Goal: Check status: Check status

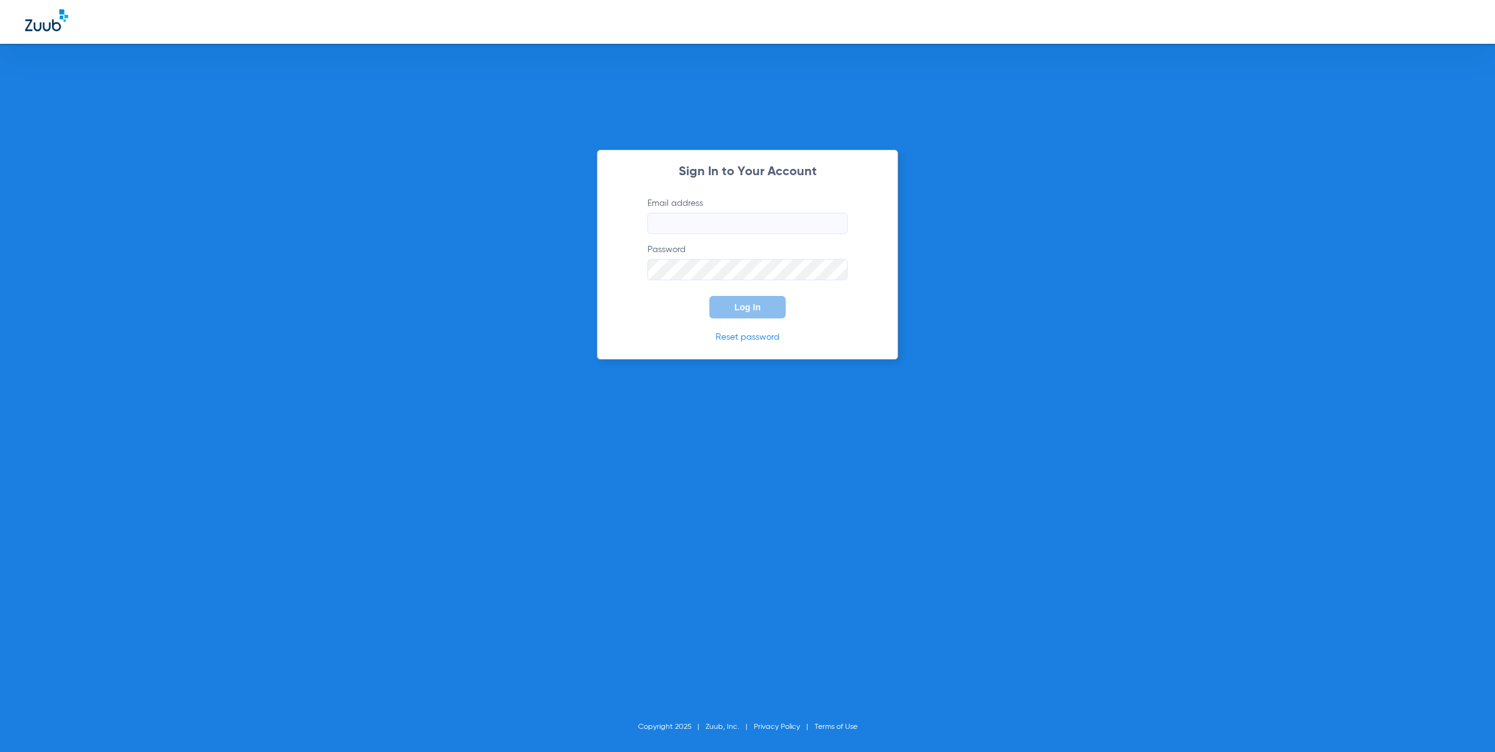
type input "[EMAIL_ADDRESS][DOMAIN_NAME]"
click at [777, 297] on button "Log In" at bounding box center [747, 307] width 76 height 23
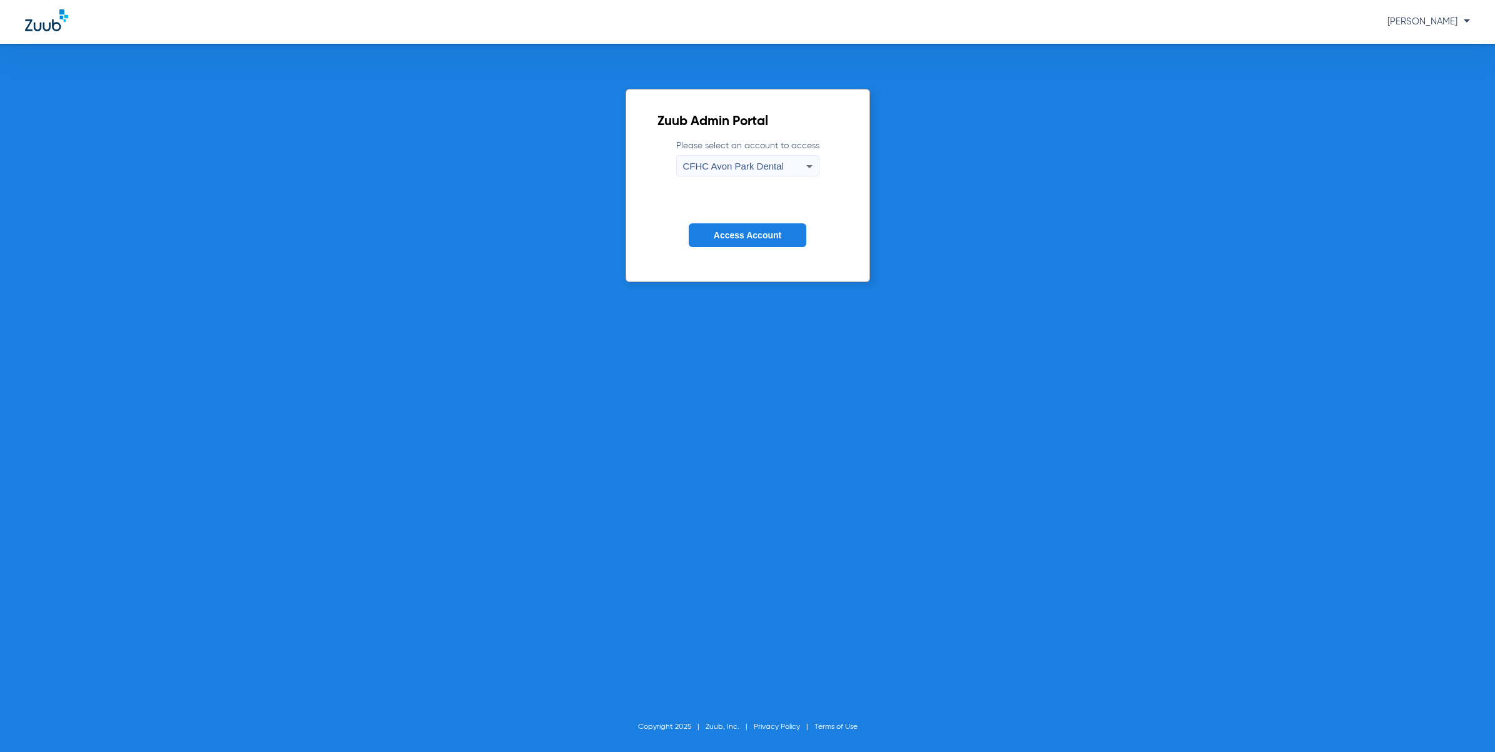
click at [762, 164] on span "CFHC Avon Park Dental" at bounding box center [733, 166] width 101 height 11
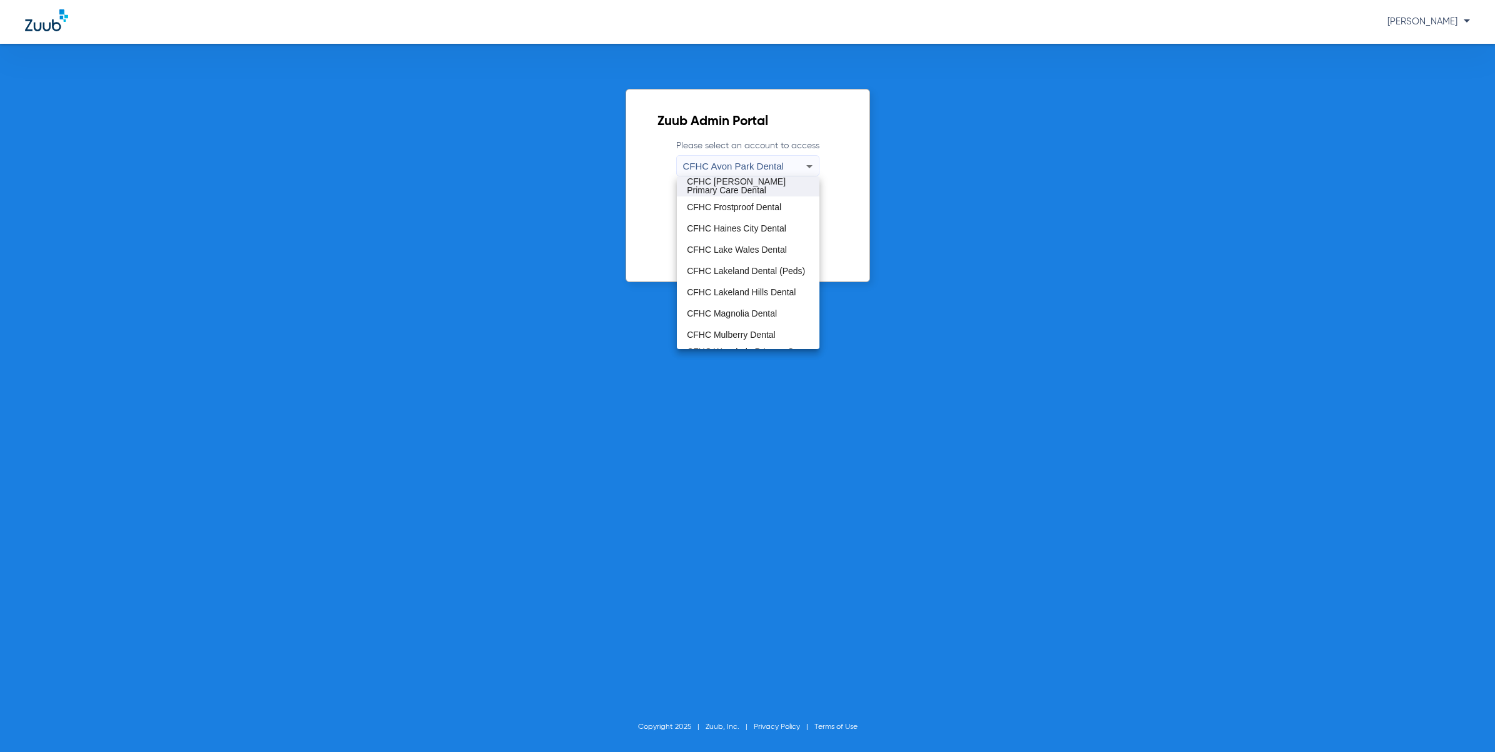
scroll to position [83, 0]
click at [732, 305] on mat-option "CFHC Mulberry Dental" at bounding box center [748, 296] width 143 height 21
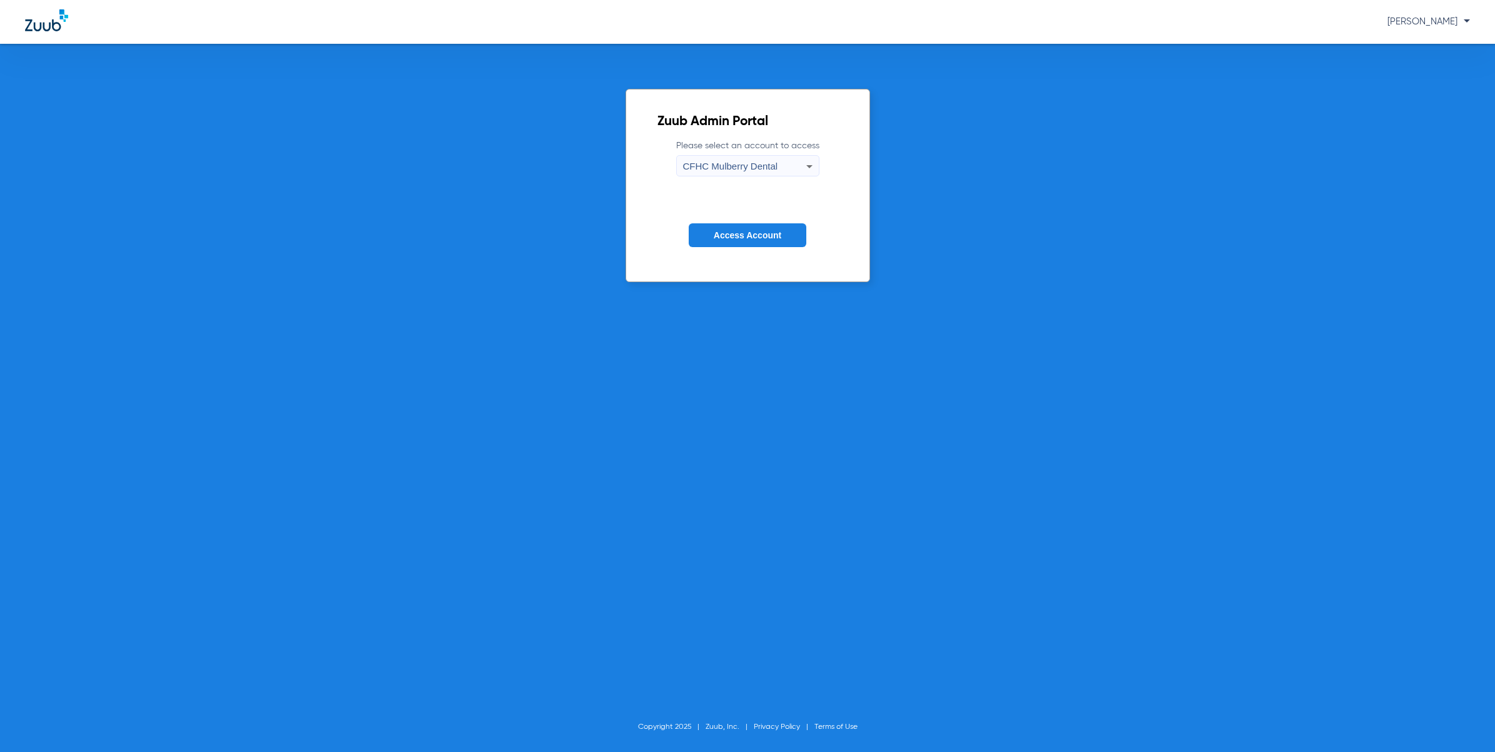
click at [745, 226] on button "Access Account" at bounding box center [748, 235] width 118 height 24
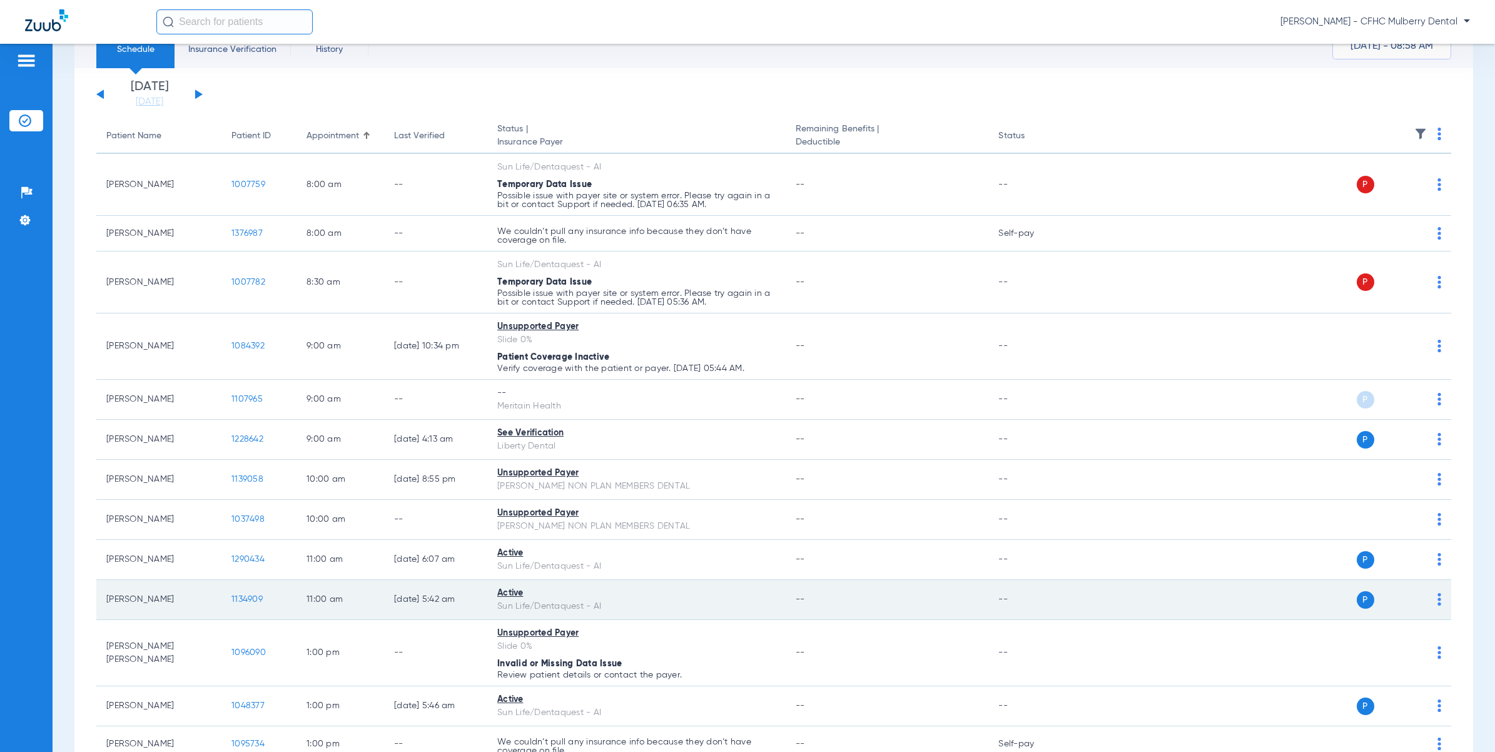
scroll to position [78, 0]
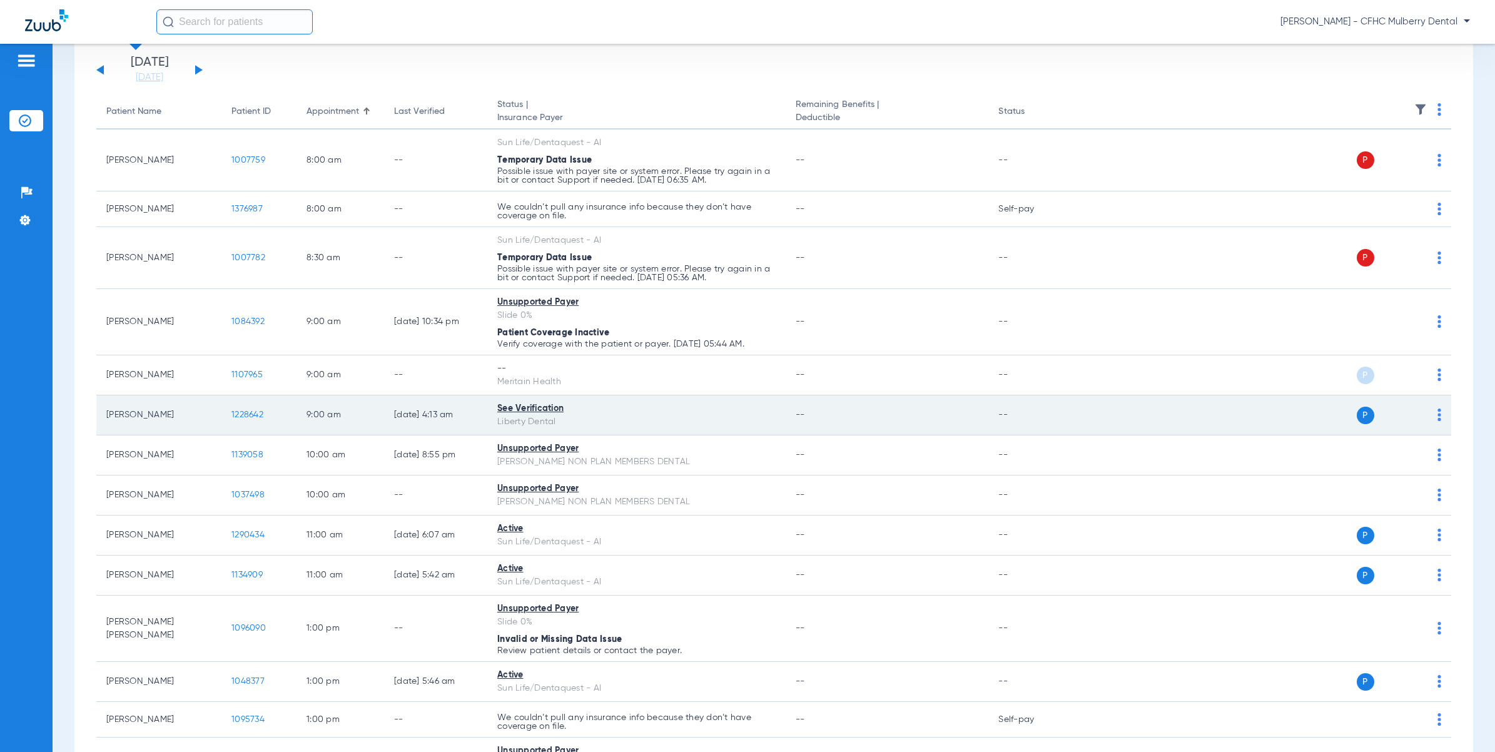
click at [252, 413] on span "1228642" at bounding box center [247, 414] width 32 height 9
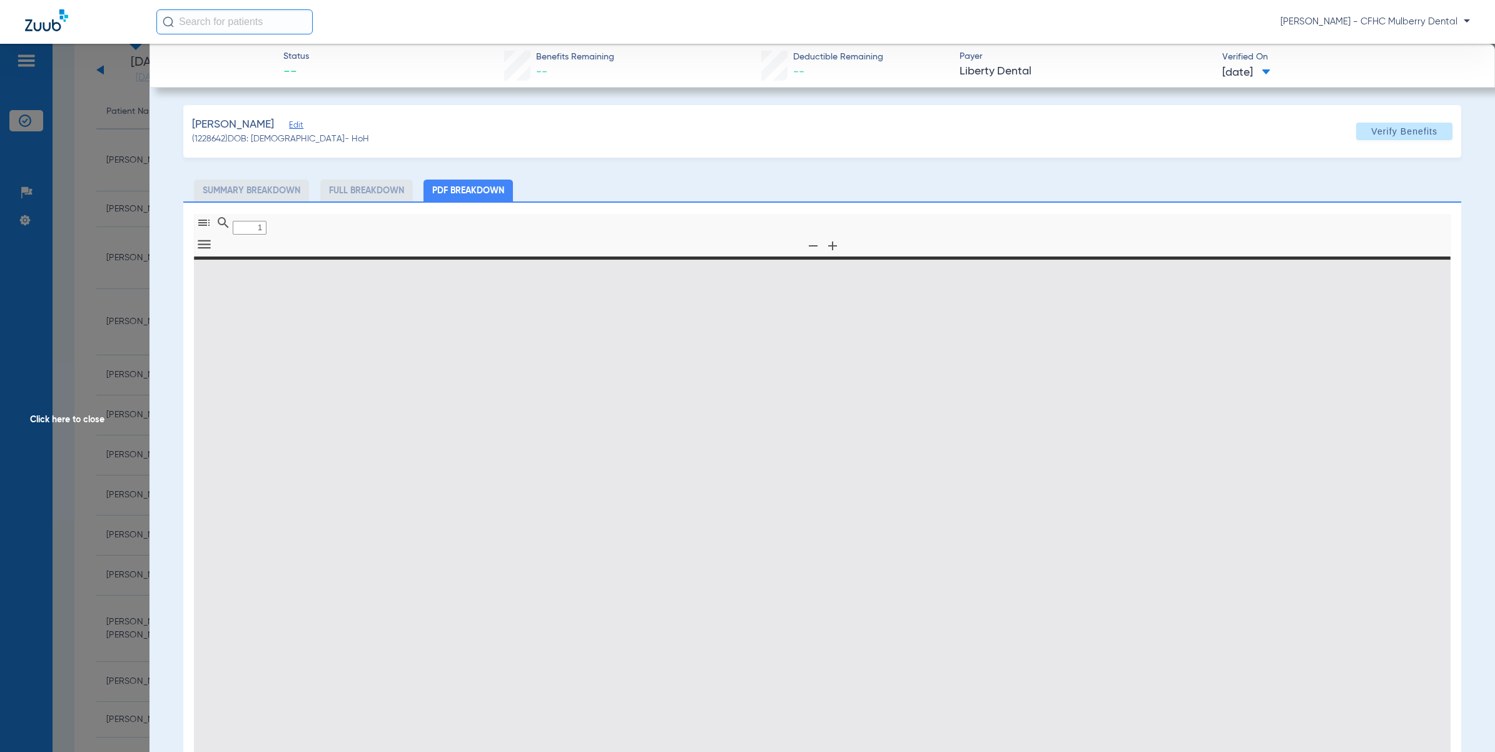
type input "0"
select select "page-width"
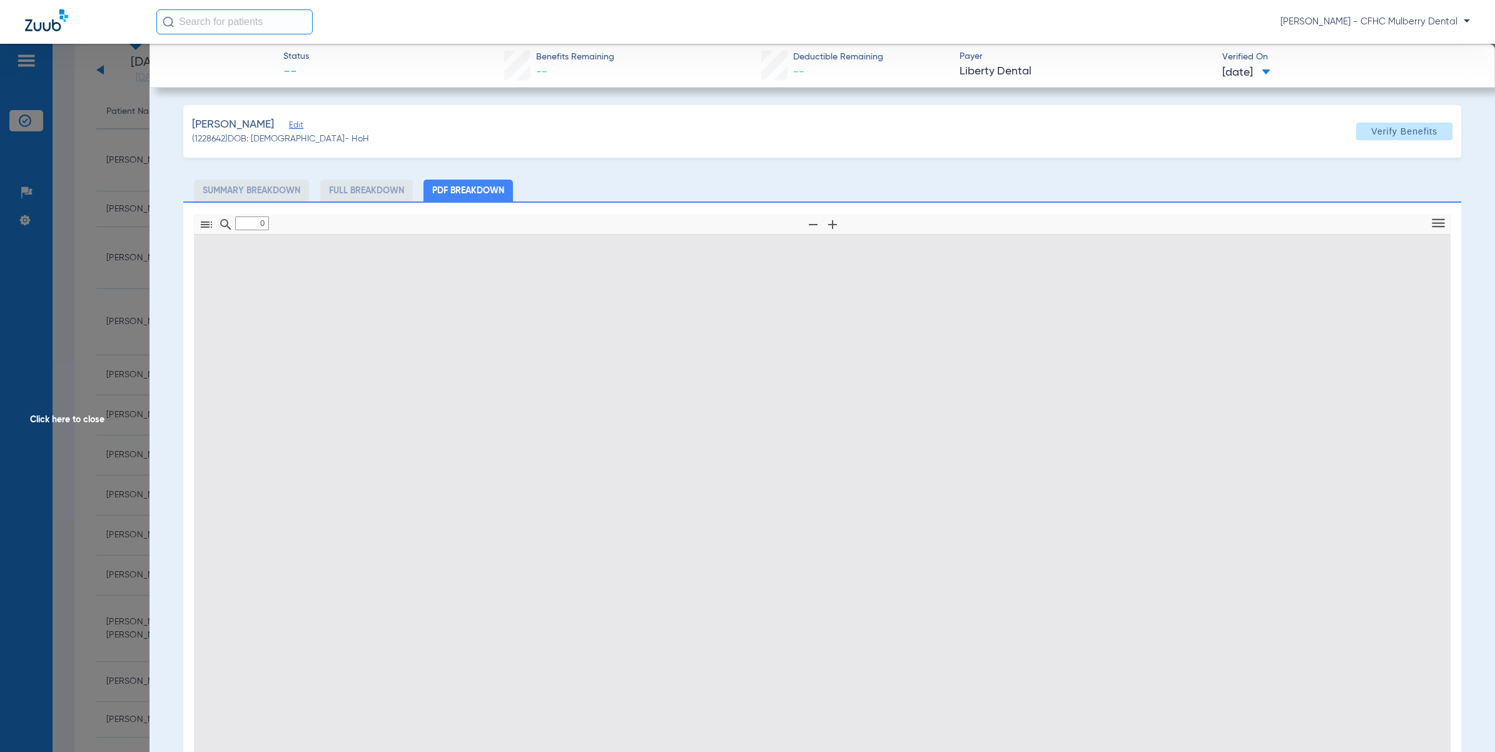
type input "1"
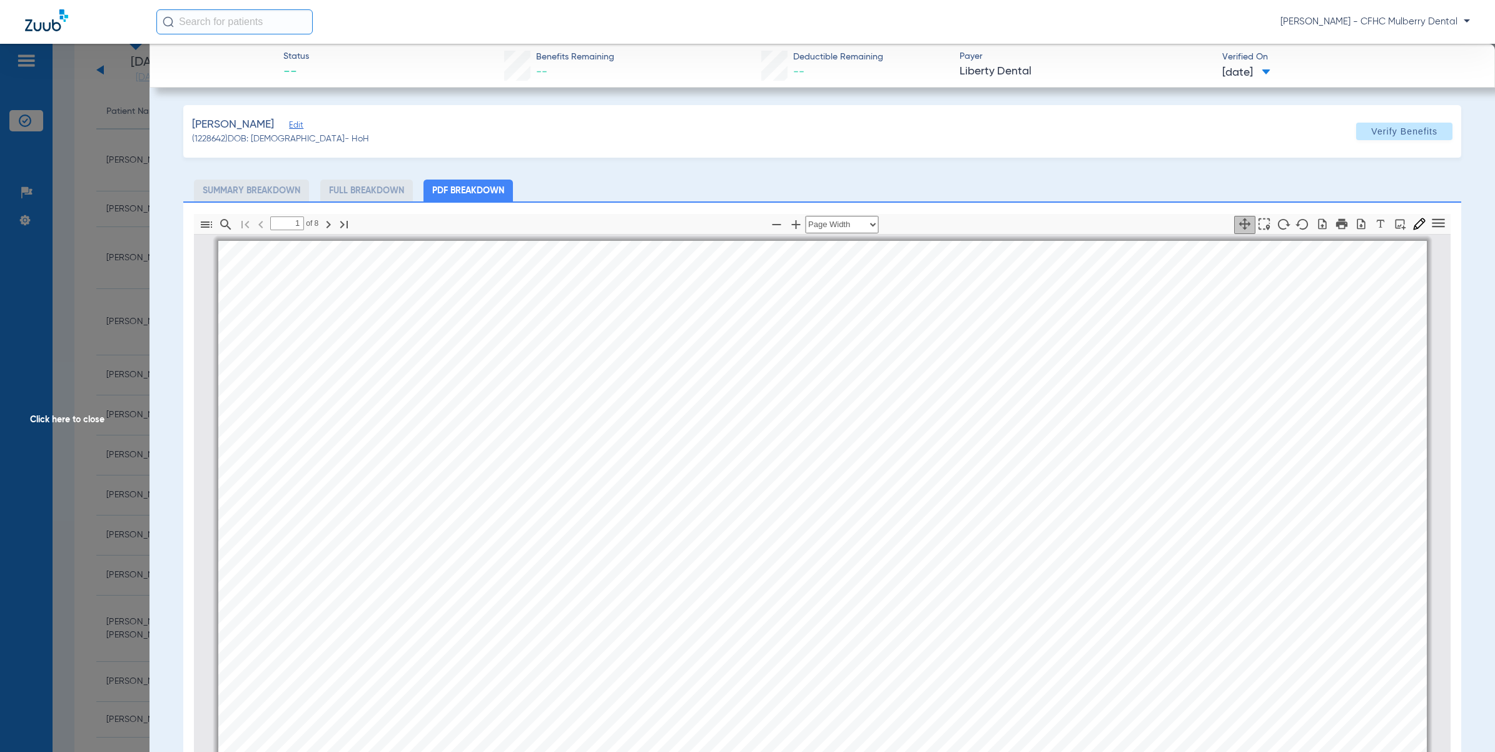
scroll to position [6, 0]
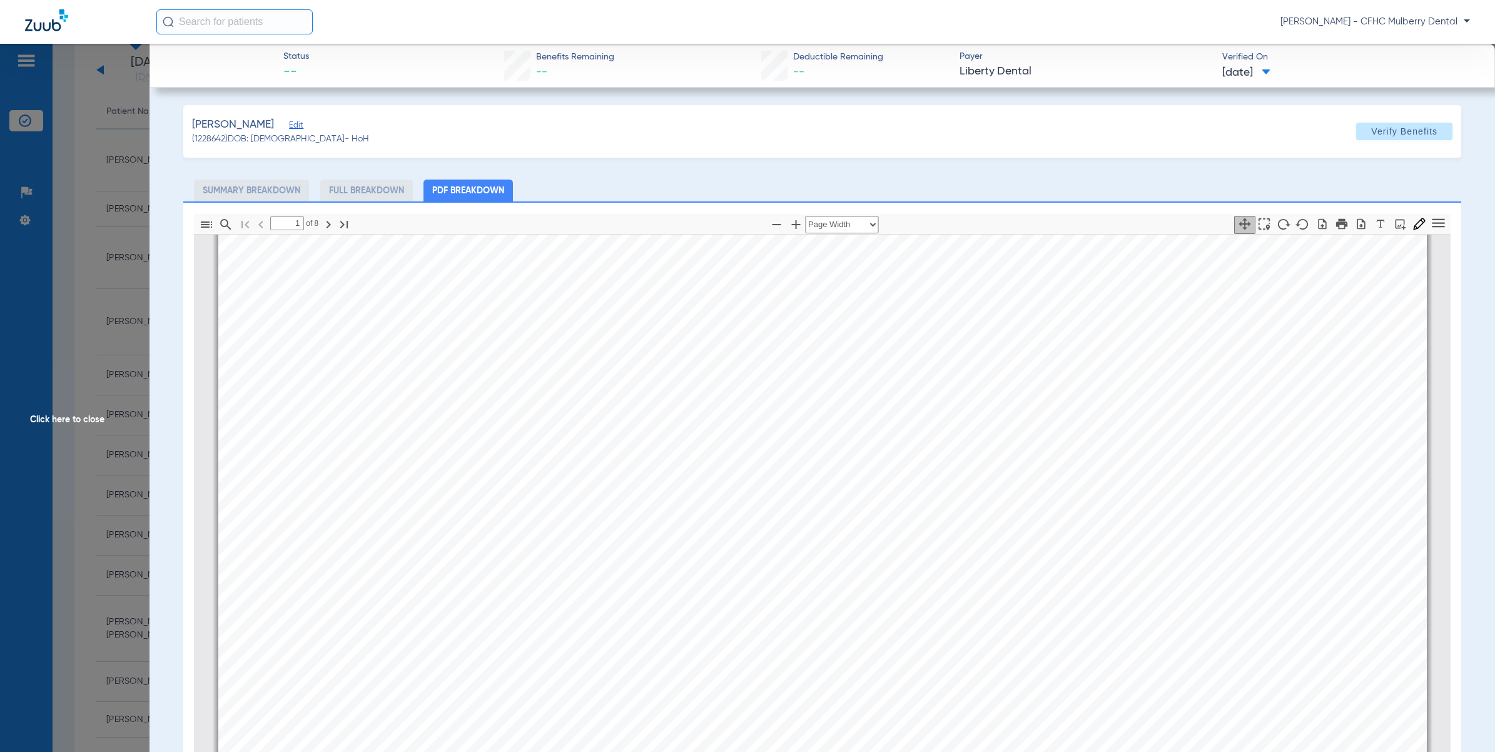
click at [69, 207] on span "Click here to close" at bounding box center [74, 420] width 149 height 752
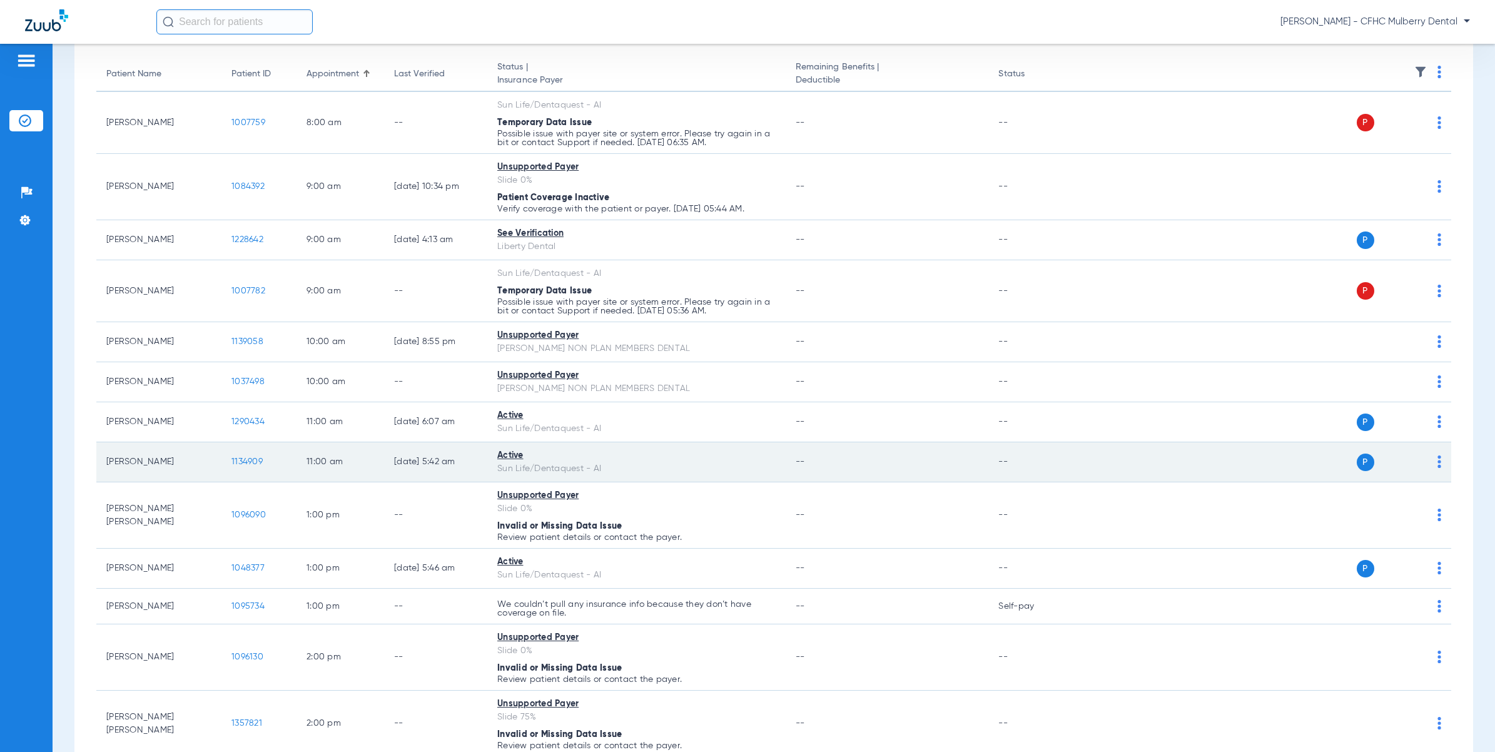
scroll to position [316, 0]
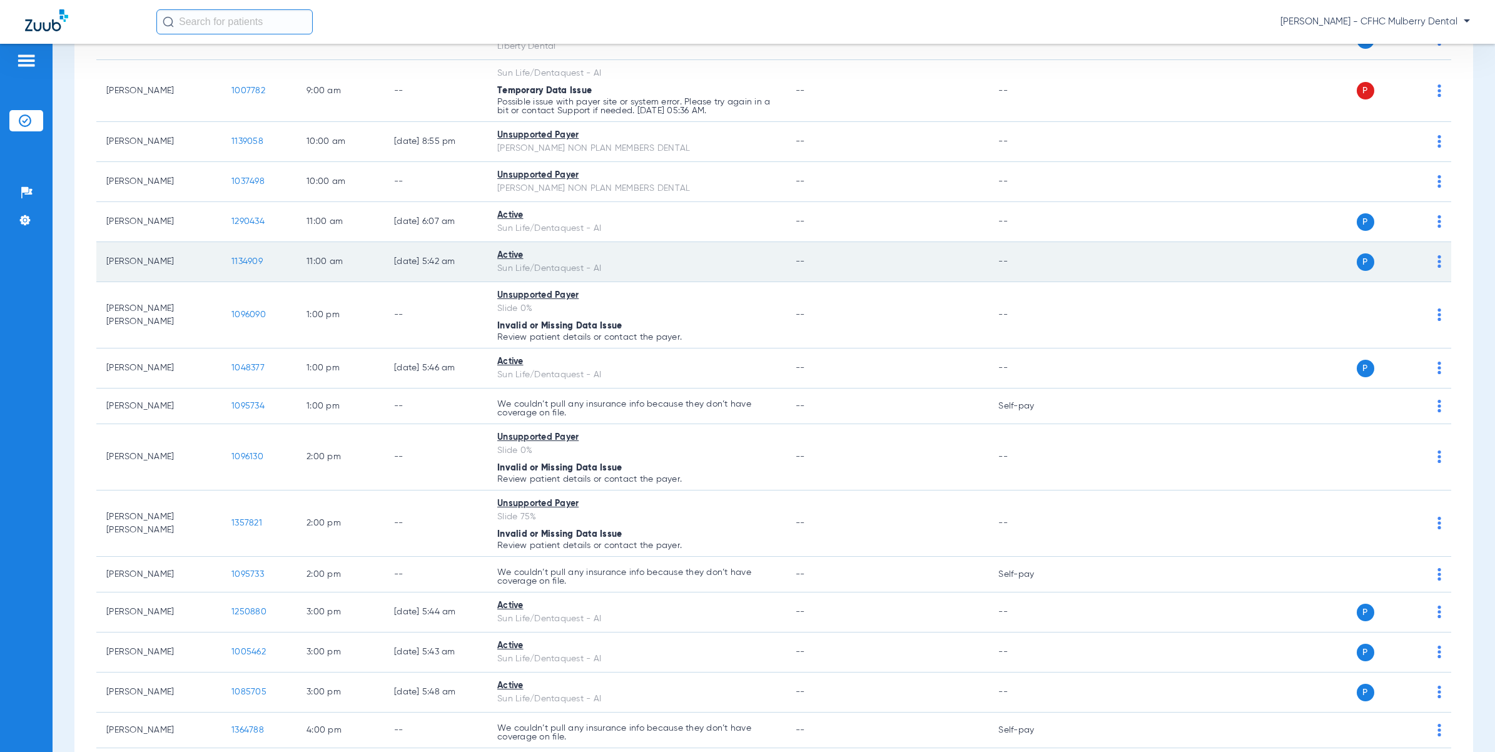
click at [244, 260] on span "1134909" at bounding box center [246, 261] width 31 height 9
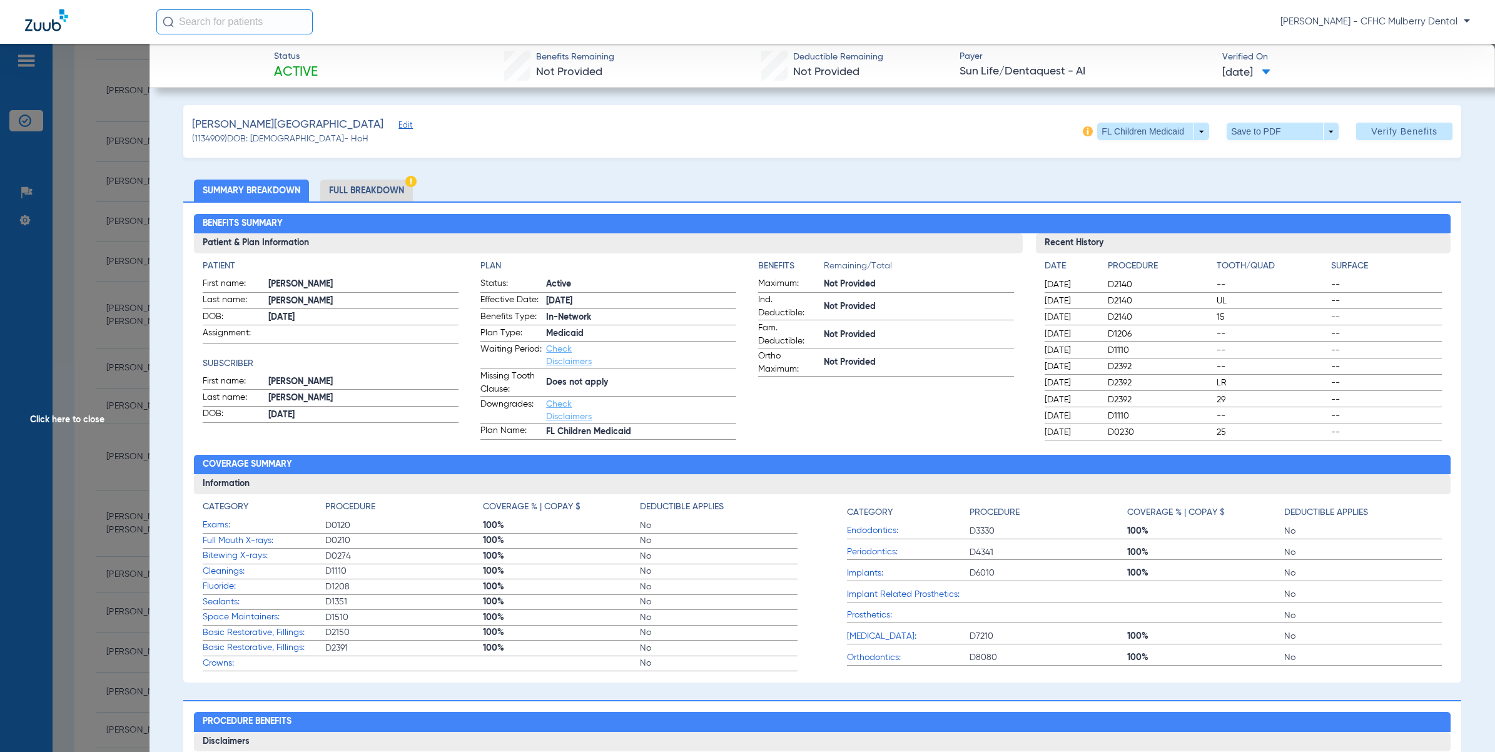
click at [106, 343] on span "Click here to close" at bounding box center [74, 420] width 149 height 752
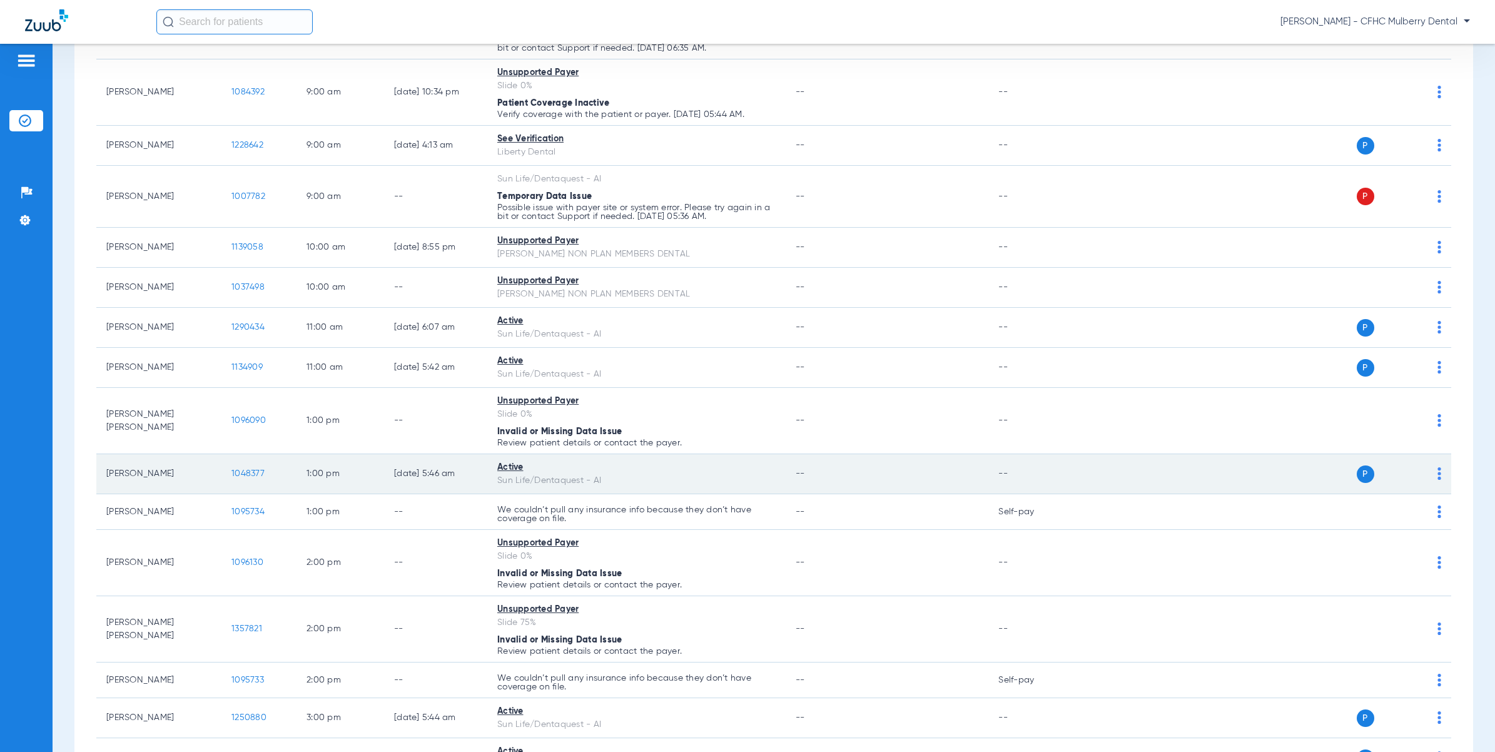
scroll to position [238, 0]
